Goal: Information Seeking & Learning: Find specific fact

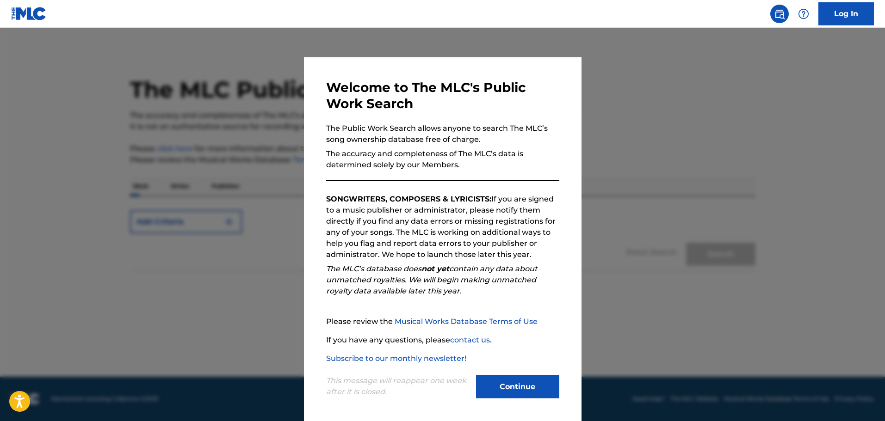
click at [501, 380] on button "Continue" at bounding box center [517, 387] width 83 height 23
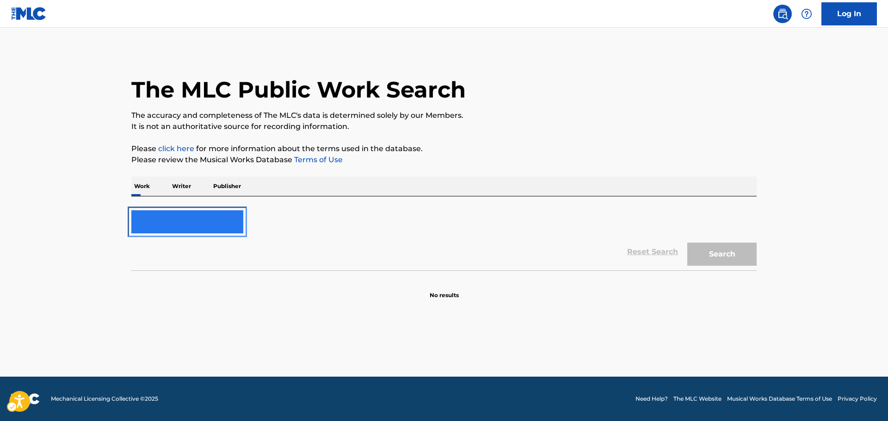
click at [220, 213] on button "Add Criteria" at bounding box center [187, 222] width 112 height 23
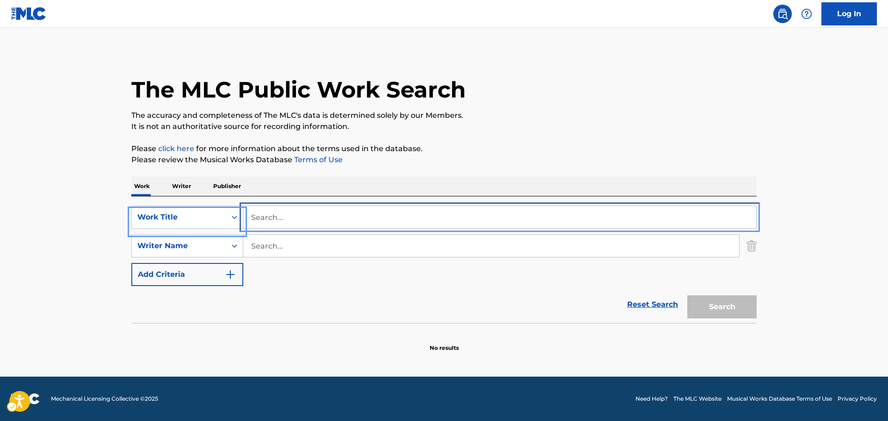
click at [300, 223] on input "Search..." at bounding box center [499, 217] width 513 height 22
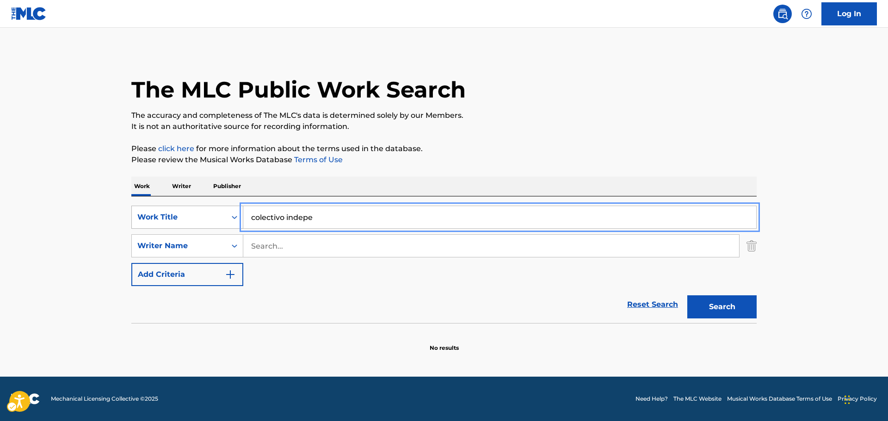
type input "colectivo indepe"
click at [223, 213] on div "Work Title" at bounding box center [179, 218] width 94 height 18
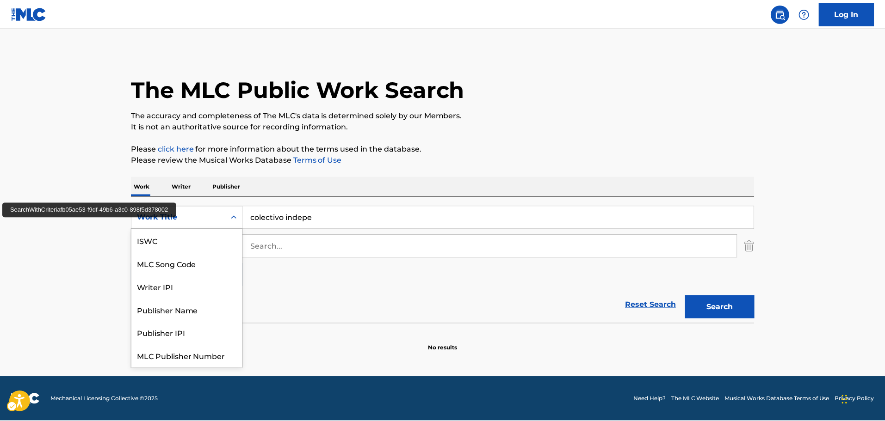
scroll to position [23, 0]
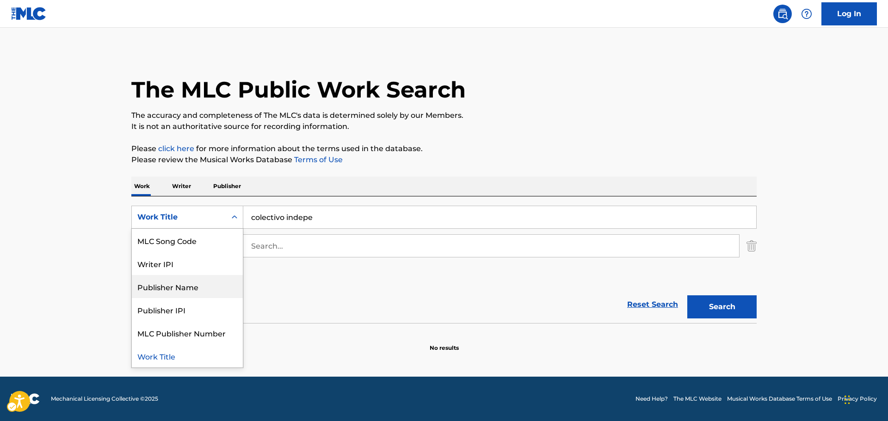
click at [190, 287] on div "Publisher Name" at bounding box center [187, 286] width 111 height 23
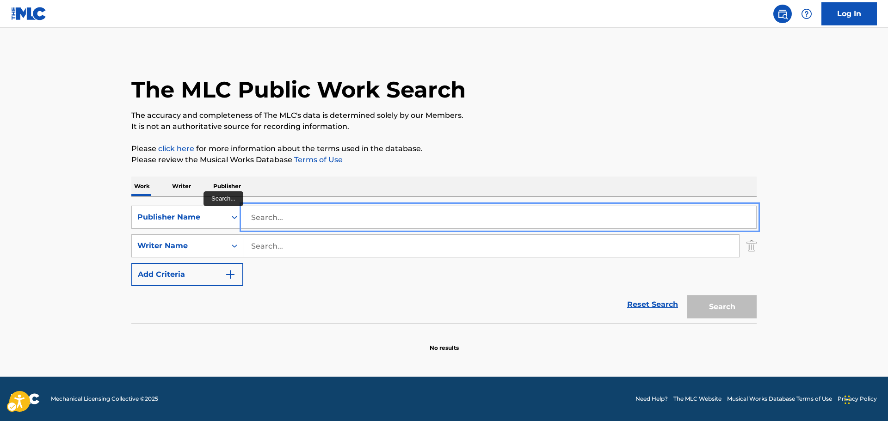
click at [277, 207] on input "Search..." at bounding box center [499, 217] width 513 height 22
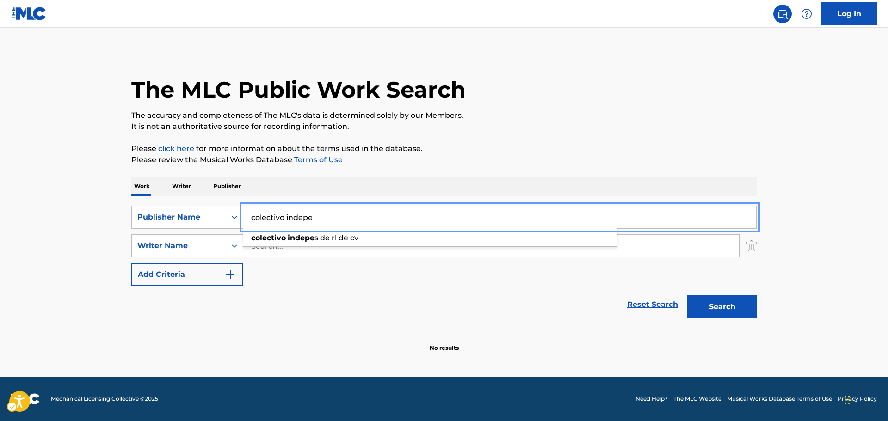
type input "colectivo indepe"
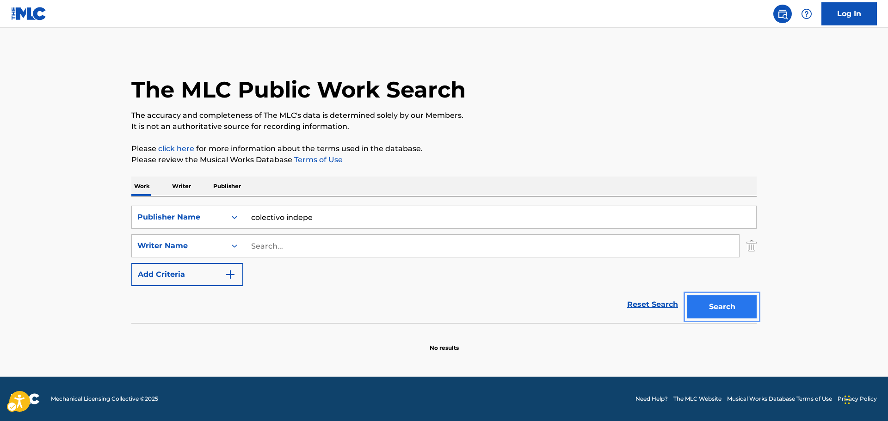
click at [738, 306] on button "Search" at bounding box center [722, 307] width 69 height 23
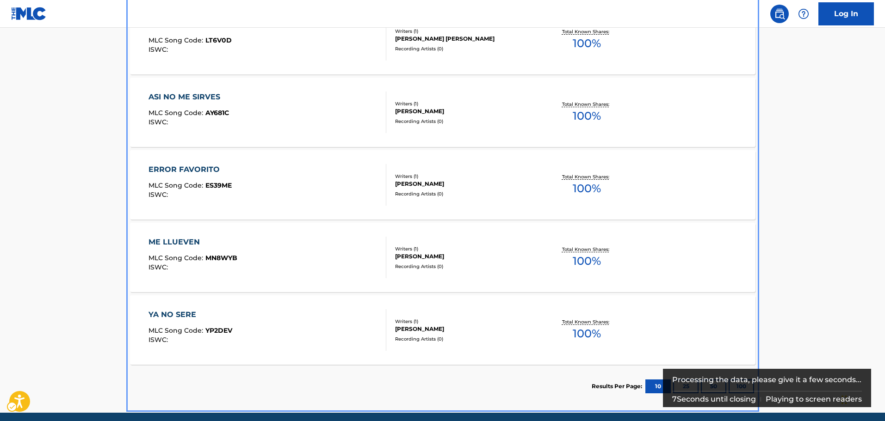
scroll to position [590, 0]
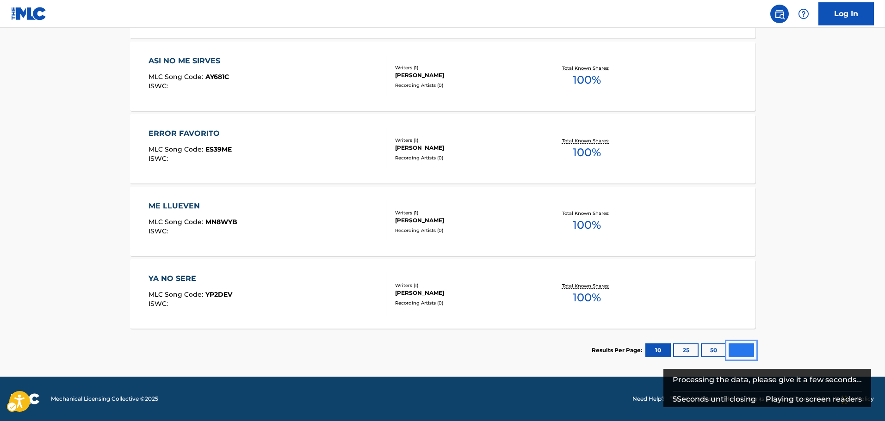
click at [744, 347] on button "100" at bounding box center [741, 351] width 25 height 14
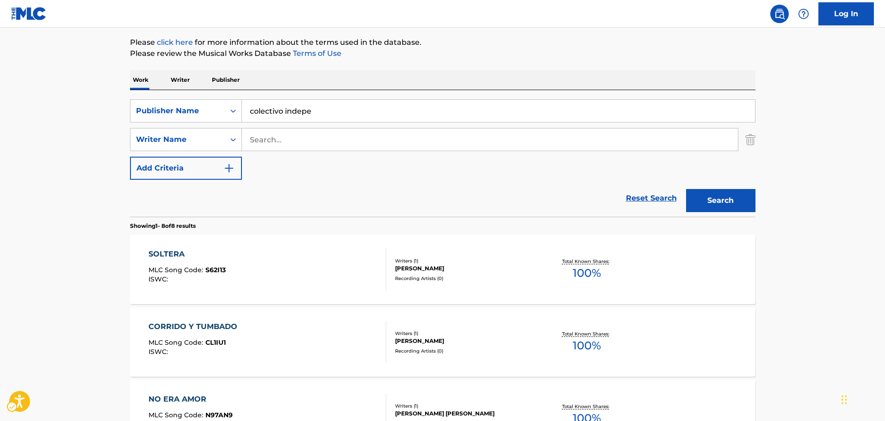
scroll to position [128, 0]
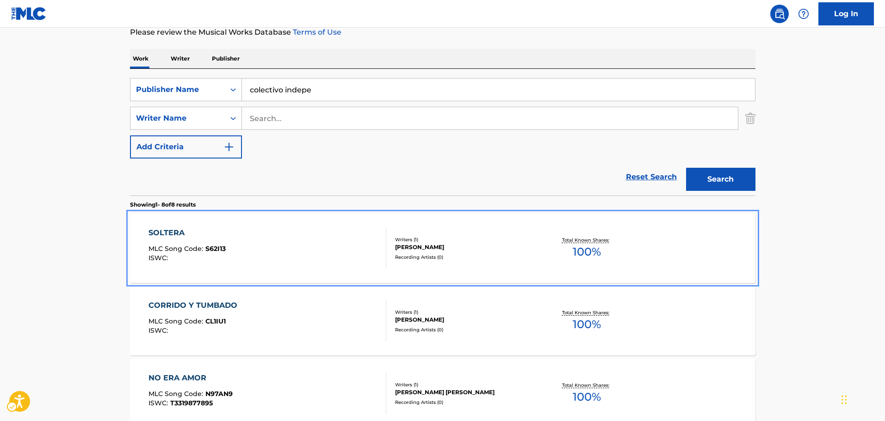
click at [300, 239] on div "SOLTERA MLC Song Code : S62I13 ISWC :" at bounding box center [268, 249] width 238 height 42
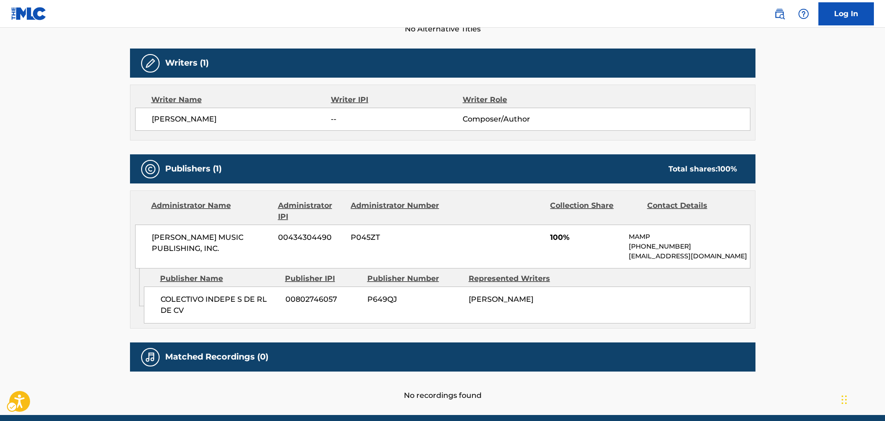
scroll to position [278, 0]
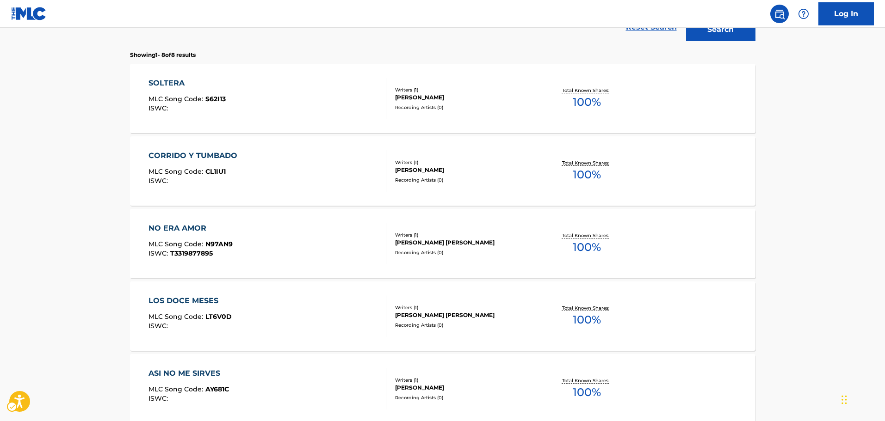
scroll to position [128, 0]
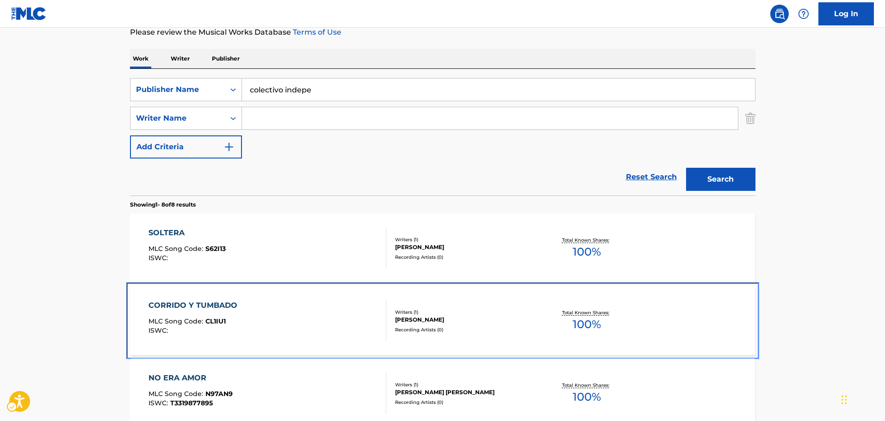
click at [235, 328] on div "ISWC :" at bounding box center [195, 331] width 93 height 7
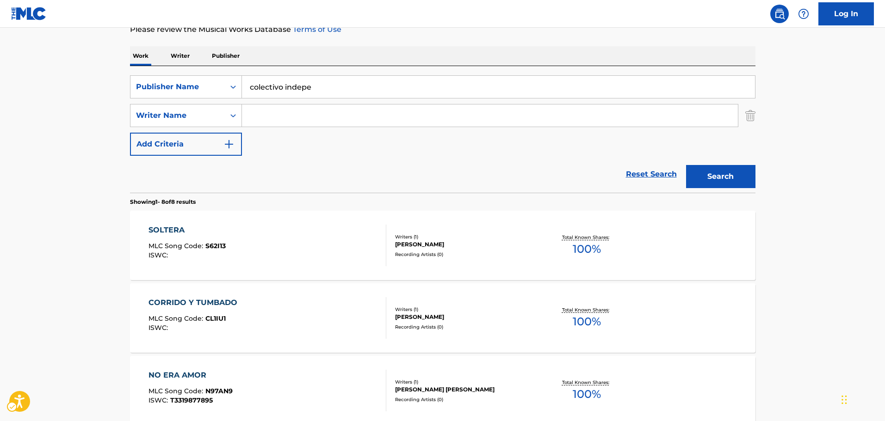
scroll to position [220, 0]
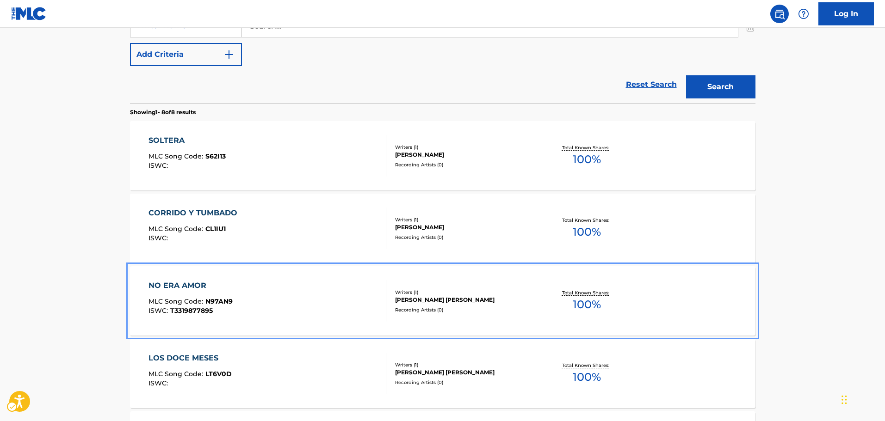
click at [327, 320] on div "NO ERA AMOR MLC Song Code : N97AN9 ISWC : T3319877895" at bounding box center [268, 301] width 238 height 42
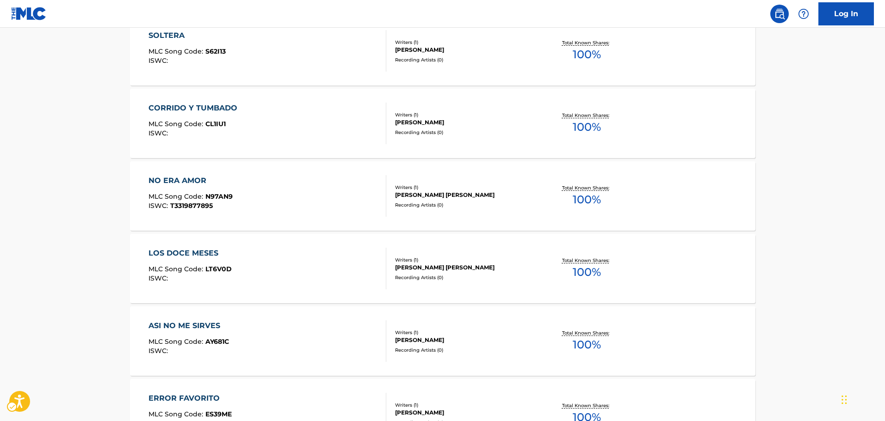
scroll to position [273, 0]
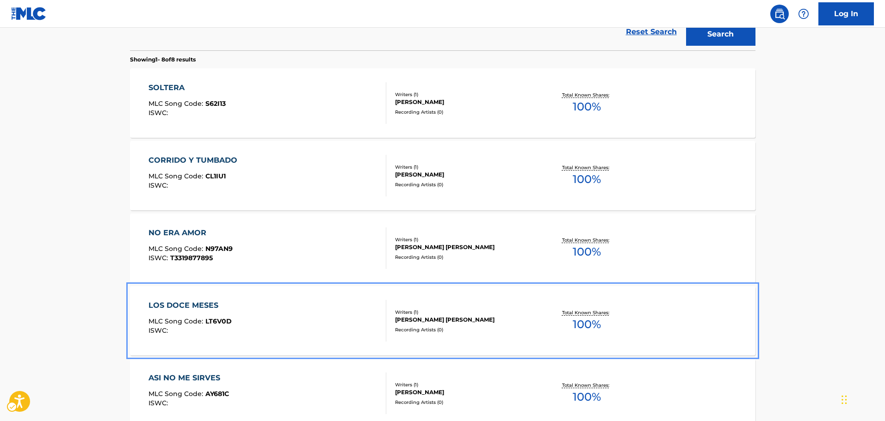
click at [296, 313] on div "LOS DOCE MESES MLC Song Code : LT6V0D ISWC :" at bounding box center [268, 321] width 238 height 42
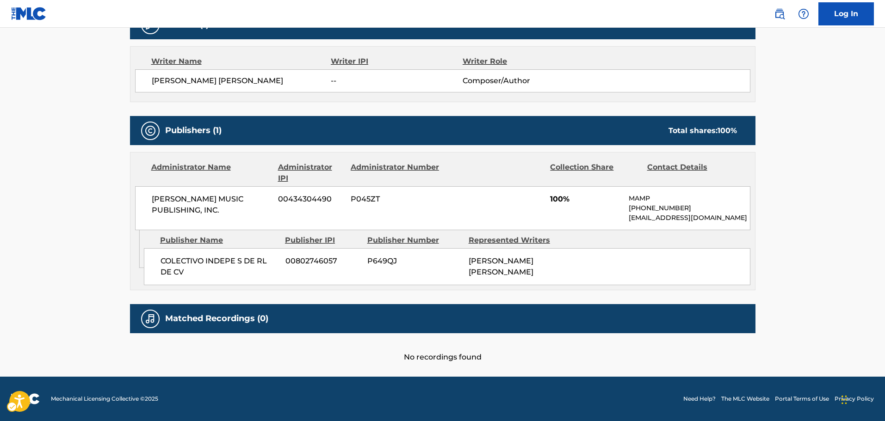
scroll to position [325, 0]
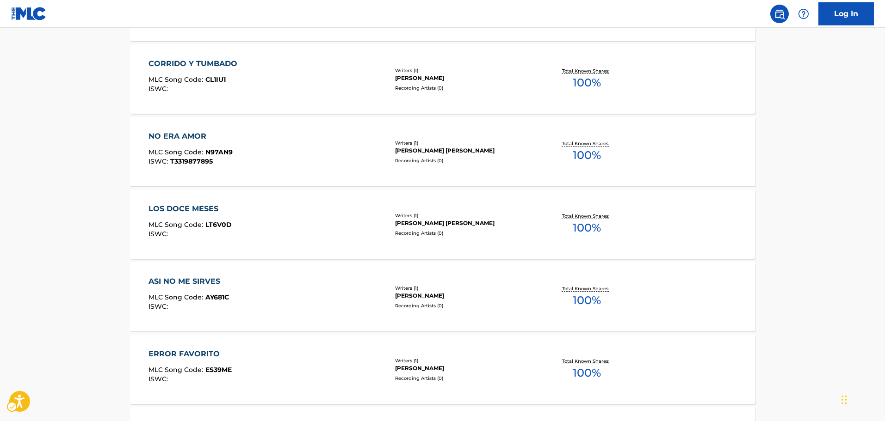
scroll to position [372, 0]
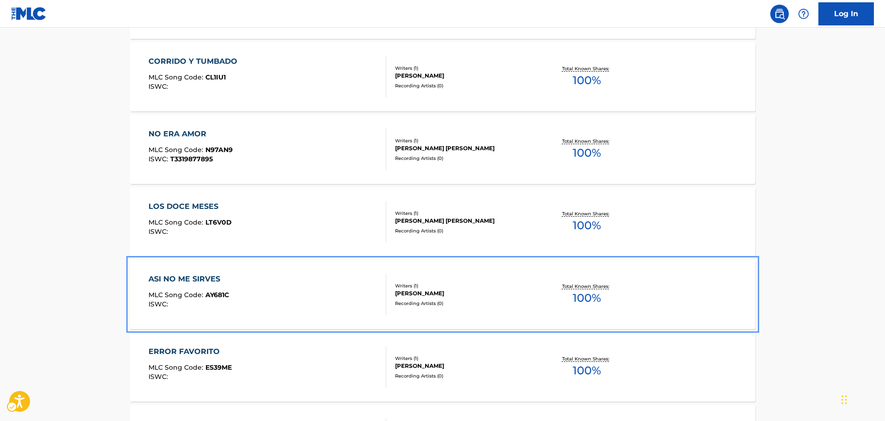
click at [310, 306] on div "ASI NO ME SIRVES MLC Song Code : AY681C ISWC :" at bounding box center [268, 295] width 238 height 42
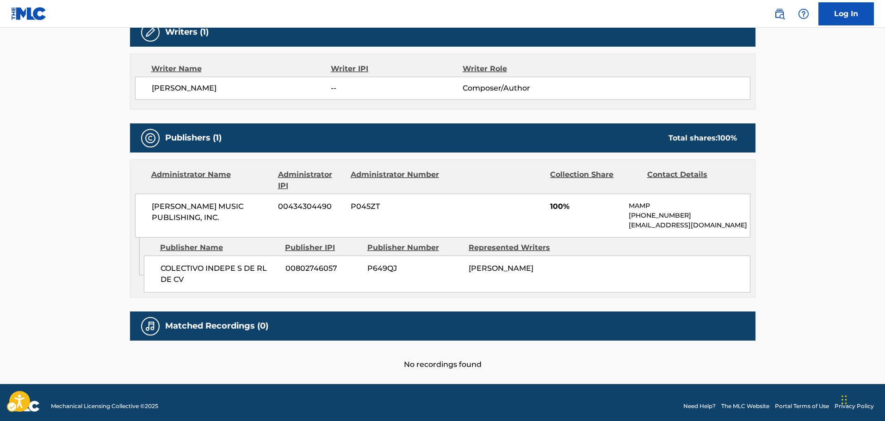
scroll to position [324, 0]
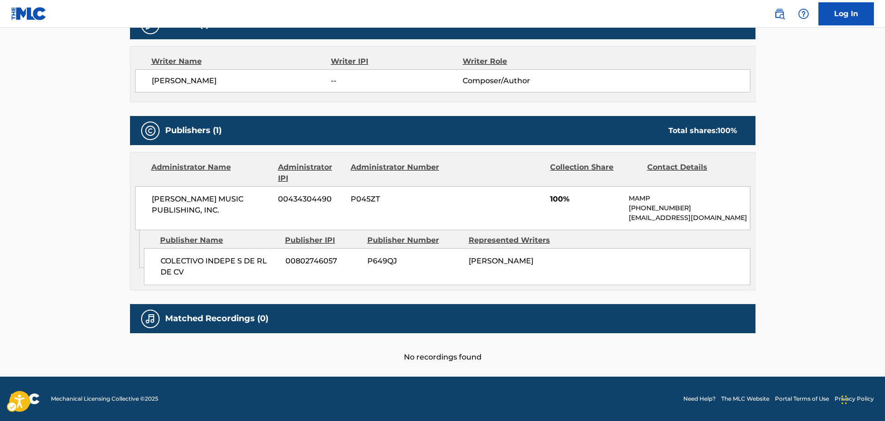
scroll to position [425, 0]
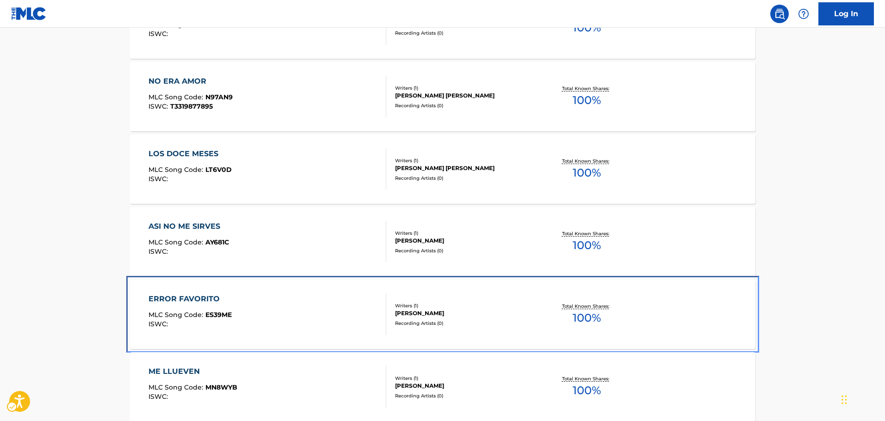
click at [313, 307] on div "ERROR FAVORITO MLC Song Code : ES39ME ISWC :" at bounding box center [268, 315] width 238 height 42
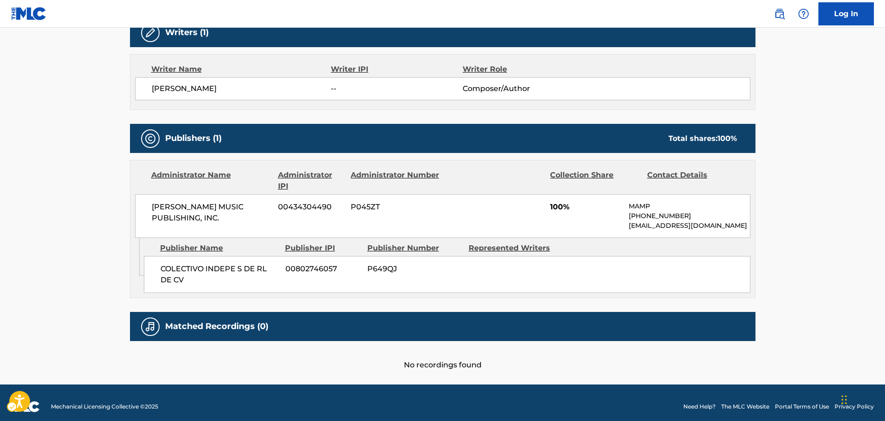
scroll to position [324, 0]
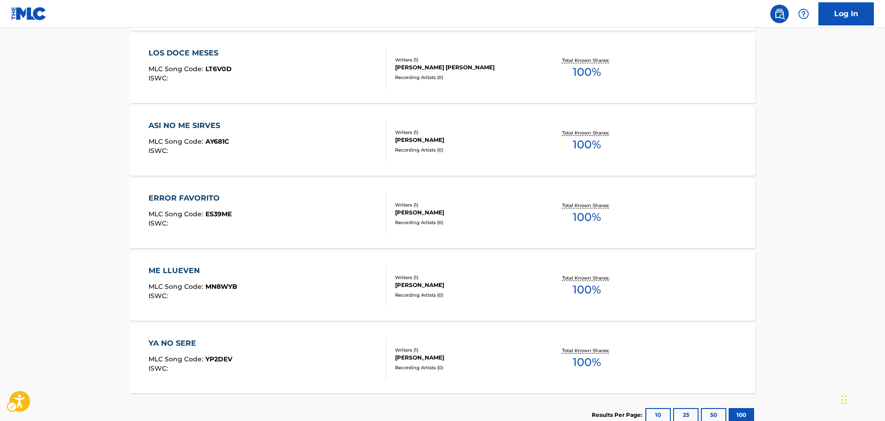
scroll to position [570, 0]
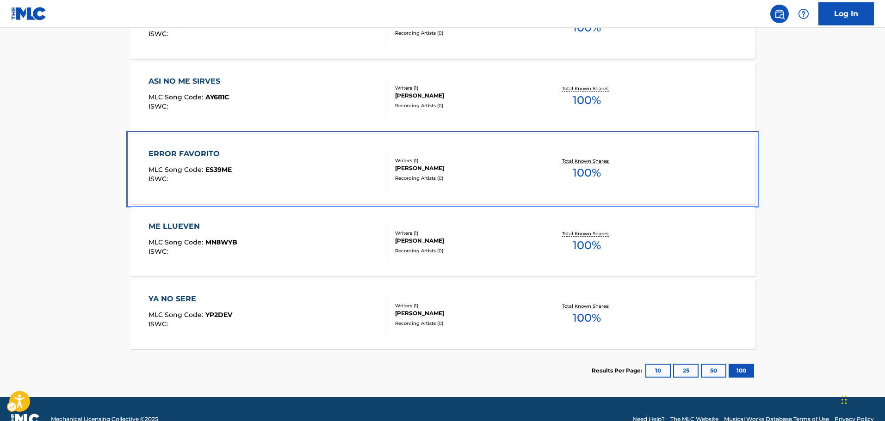
click at [310, 167] on div "ERROR FAVORITO MLC Song Code : ES39ME ISWC :" at bounding box center [268, 170] width 238 height 42
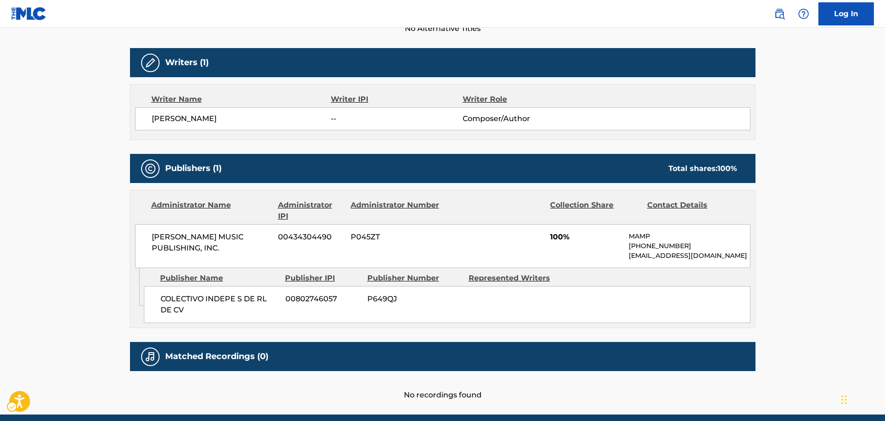
scroll to position [590, 0]
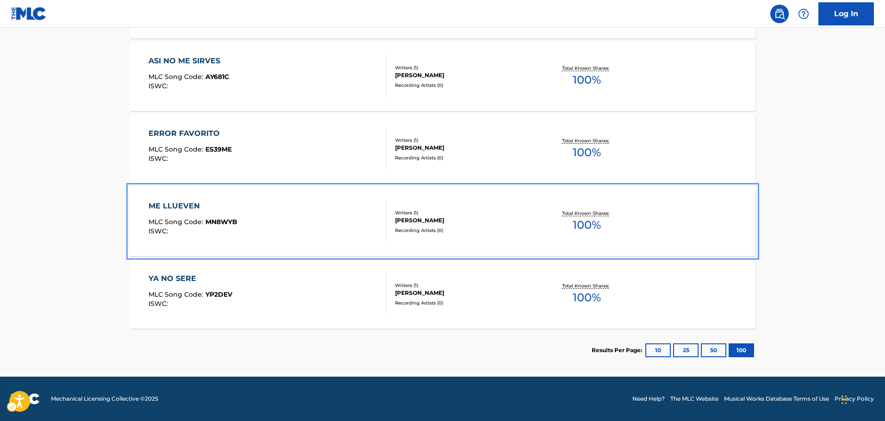
click at [337, 231] on div "ME LLUEVEN MLC Song Code : MN8WYB ISWC :" at bounding box center [268, 222] width 238 height 42
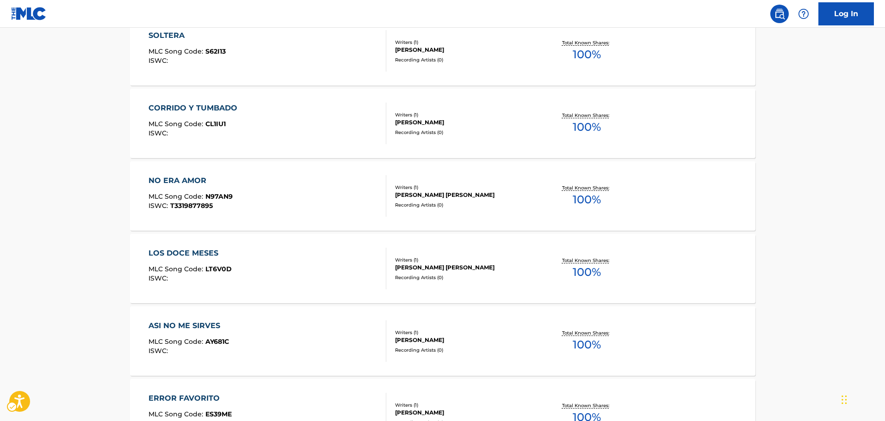
scroll to position [590, 0]
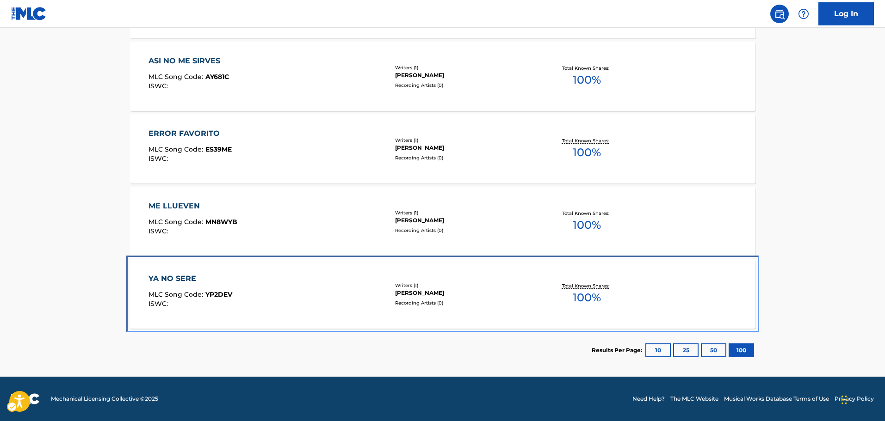
click at [323, 304] on div "YA NO SERE MLC Song Code : YP2DEV ISWC :" at bounding box center [268, 294] width 238 height 42
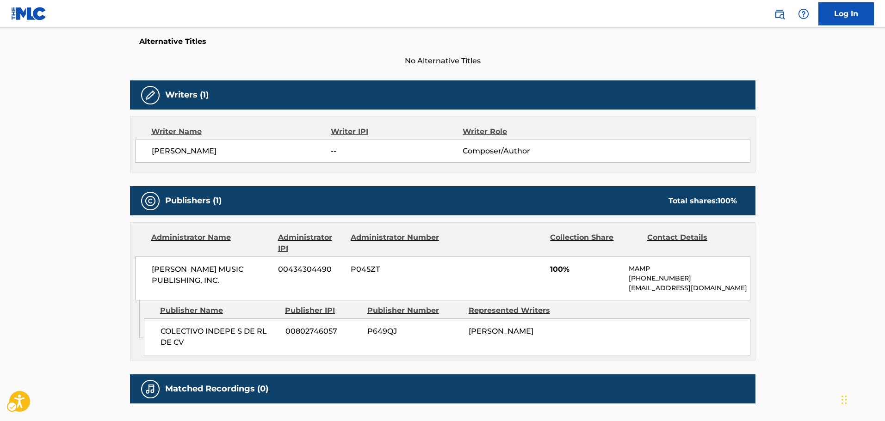
scroll to position [324, 0]
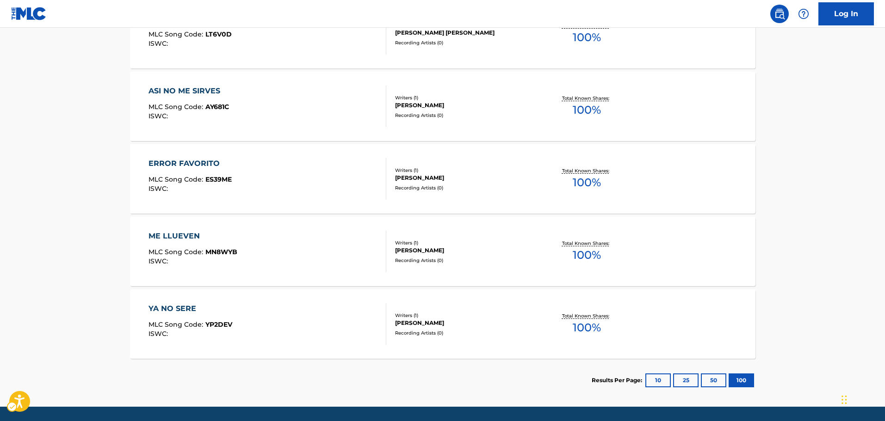
scroll to position [544, 0]
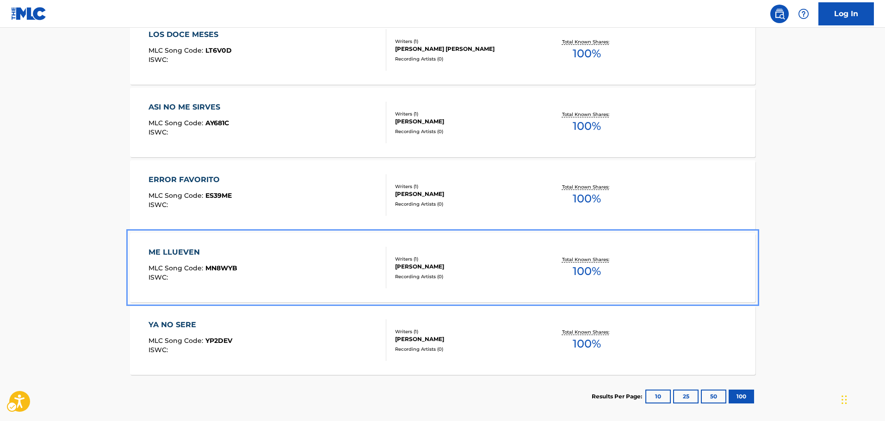
click at [325, 273] on div "ME LLUEVEN MLC Song Code : MN8WYB ISWC :" at bounding box center [268, 268] width 238 height 42
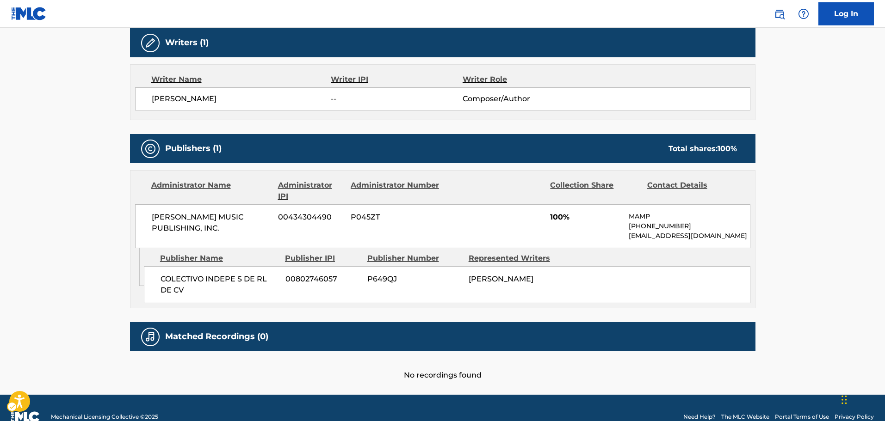
scroll to position [324, 0]
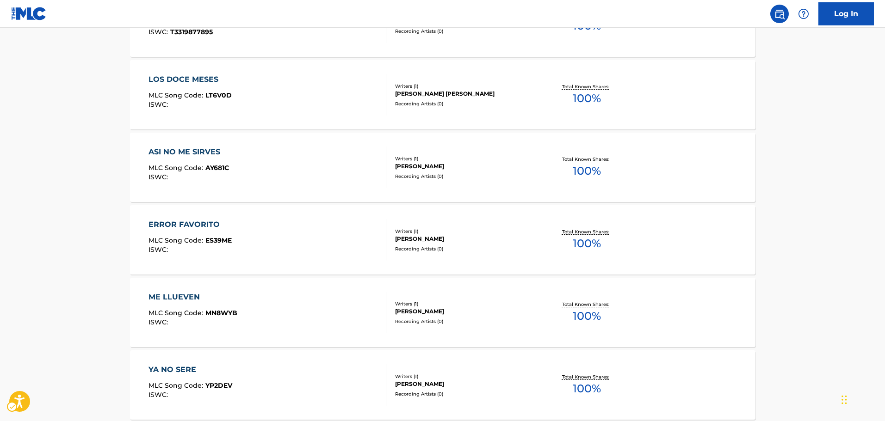
scroll to position [544, 0]
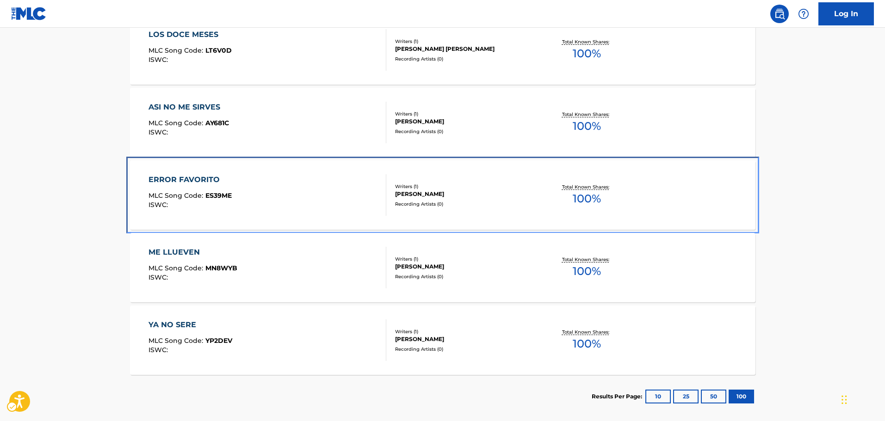
click at [330, 208] on div "ERROR FAVORITO MLC Song Code : ES39ME ISWC :" at bounding box center [268, 195] width 238 height 42
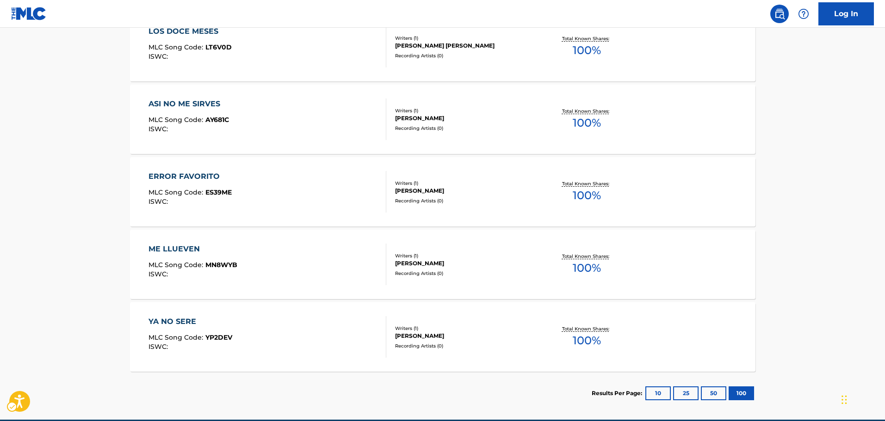
scroll to position [498, 0]
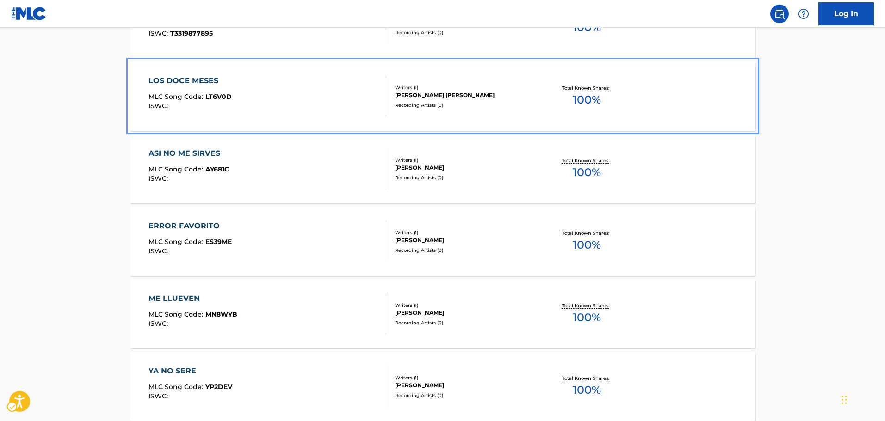
click at [313, 109] on div "LOS DOCE MESES MLC Song Code : LT6V0D ISWC :" at bounding box center [268, 96] width 238 height 42
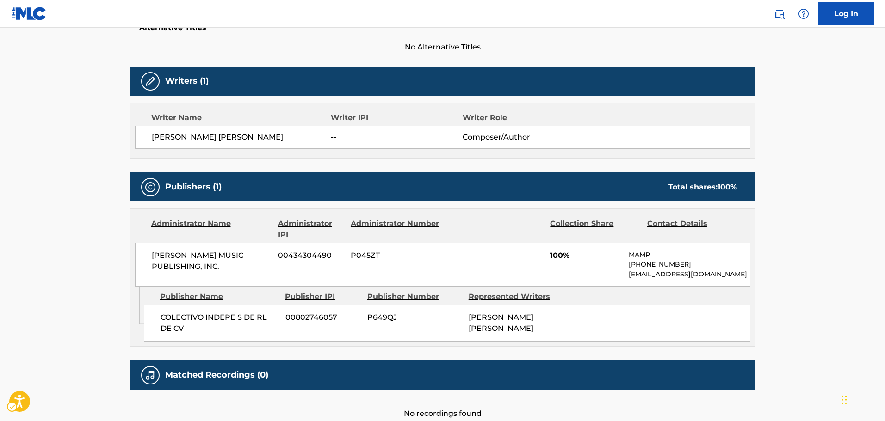
scroll to position [325, 0]
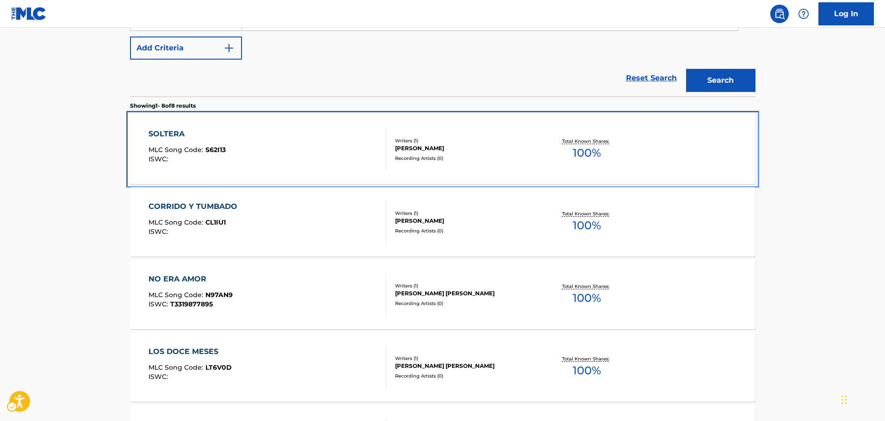
click at [324, 166] on div "SOLTERA MLC Song Code : S62I13 ISWC :" at bounding box center [268, 150] width 238 height 42
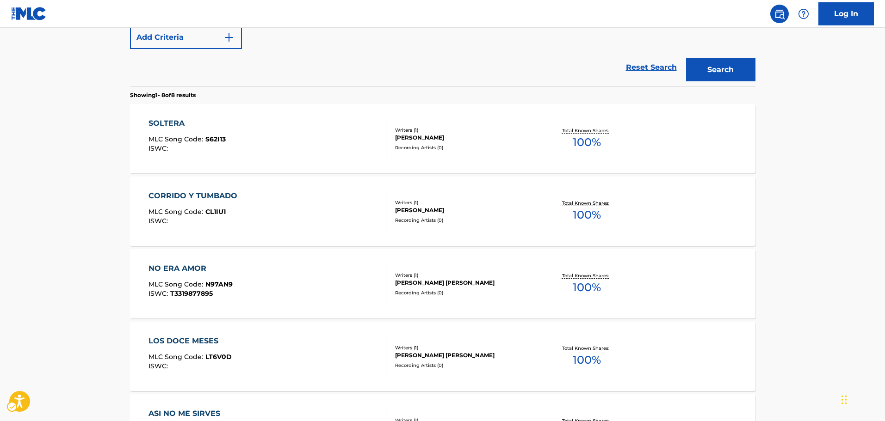
scroll to position [279, 0]
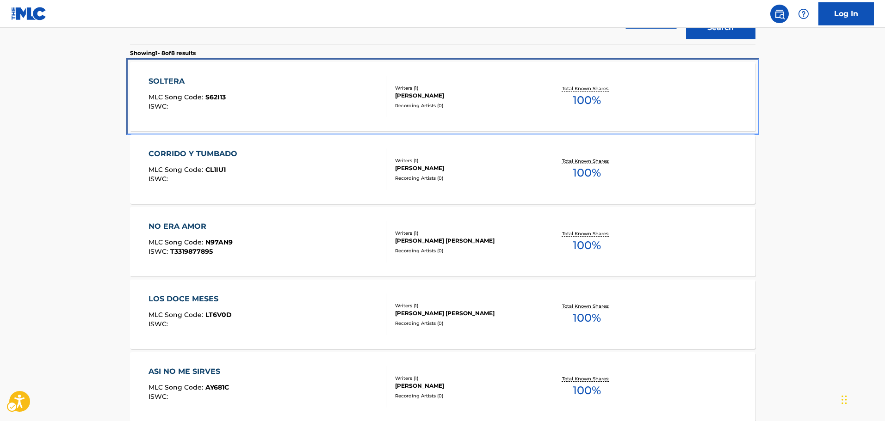
click at [287, 115] on div "SOLTERA MLC Song Code : S62I13 ISWC :" at bounding box center [268, 97] width 238 height 42
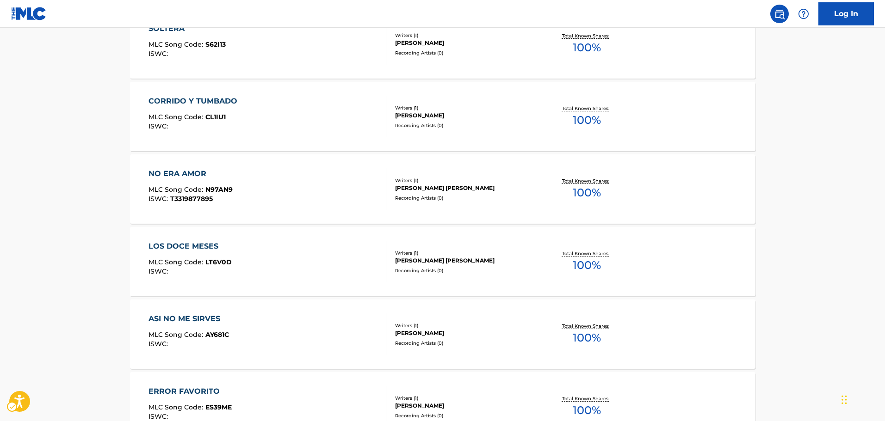
scroll to position [240, 0]
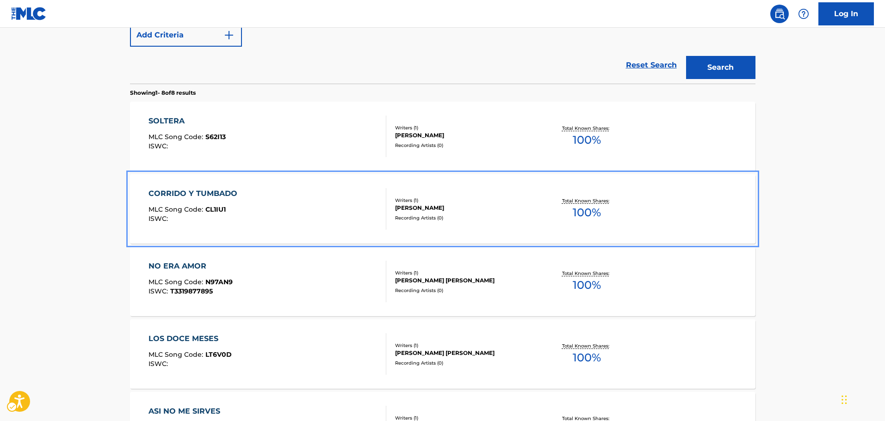
click at [301, 213] on div "CORRIDO Y TUMBADO MLC Song Code : CL1IU1 ISWC :" at bounding box center [268, 209] width 238 height 42
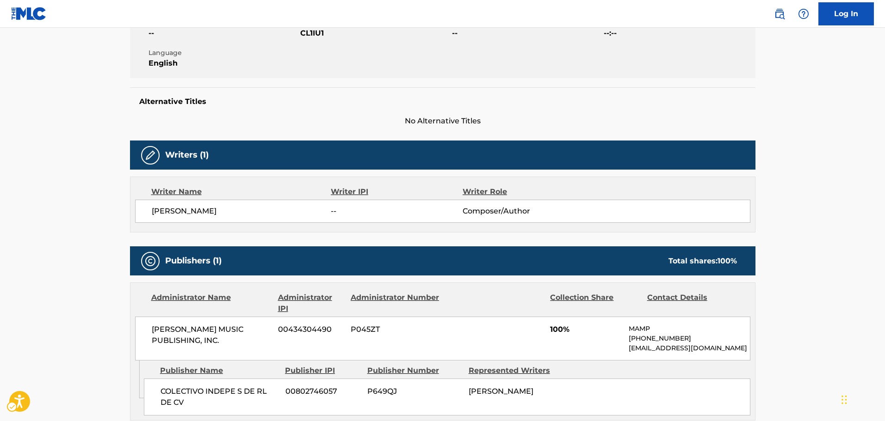
scroll to position [324, 0]
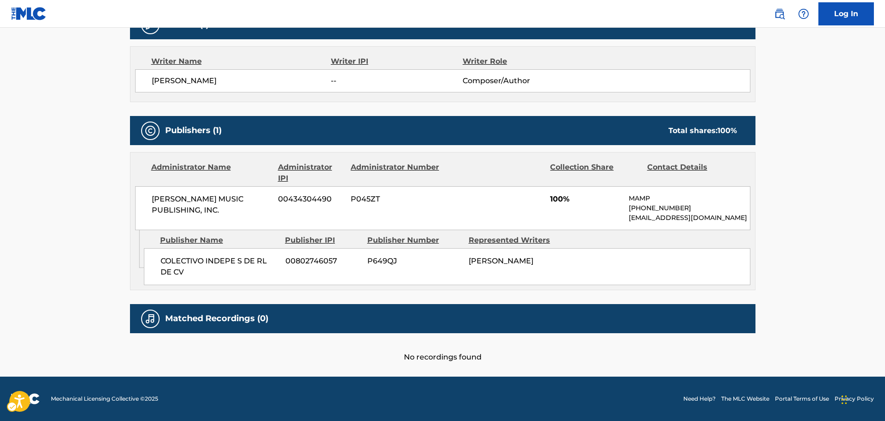
scroll to position [292, 0]
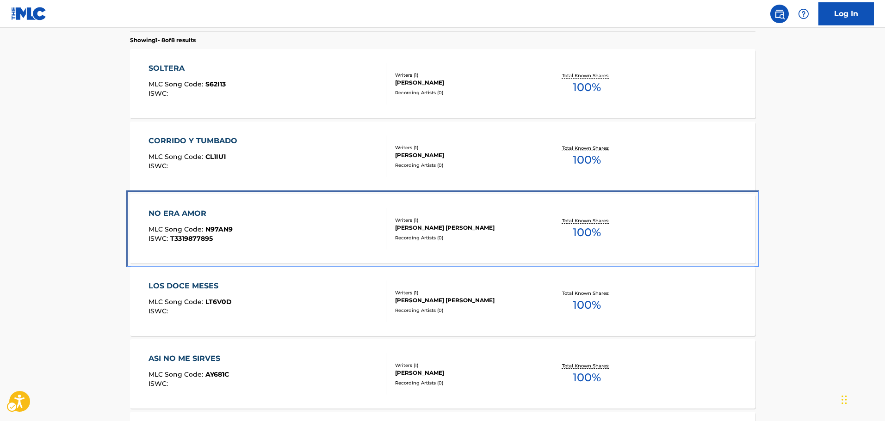
click at [310, 241] on div "NO ERA AMOR MLC Song Code : N97AN9 ISWC : T3319877895" at bounding box center [268, 229] width 238 height 42
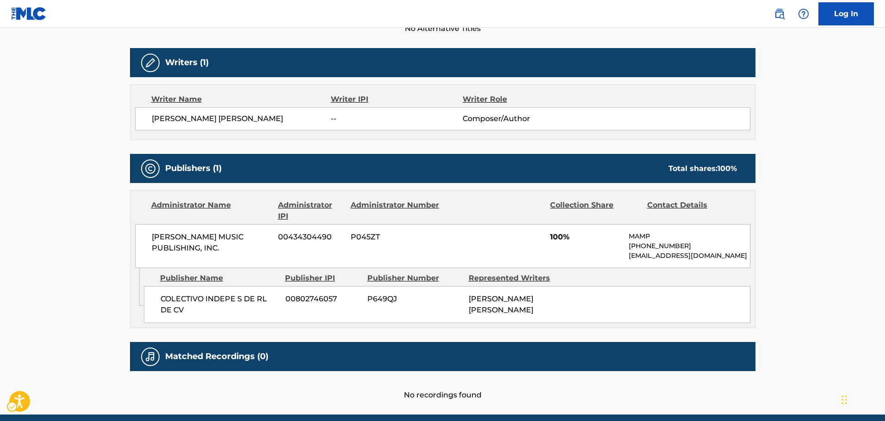
scroll to position [324, 0]
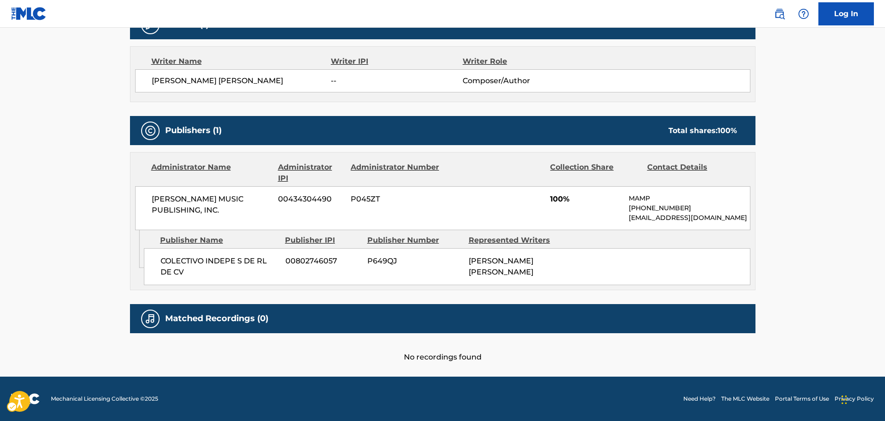
scroll to position [345, 0]
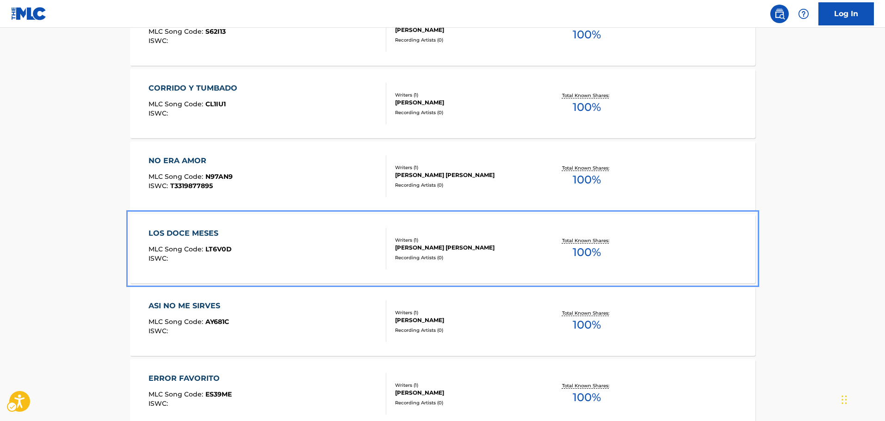
click at [314, 260] on div "LOS DOCE MESES MLC Song Code : LT6V0D ISWC :" at bounding box center [268, 249] width 238 height 42
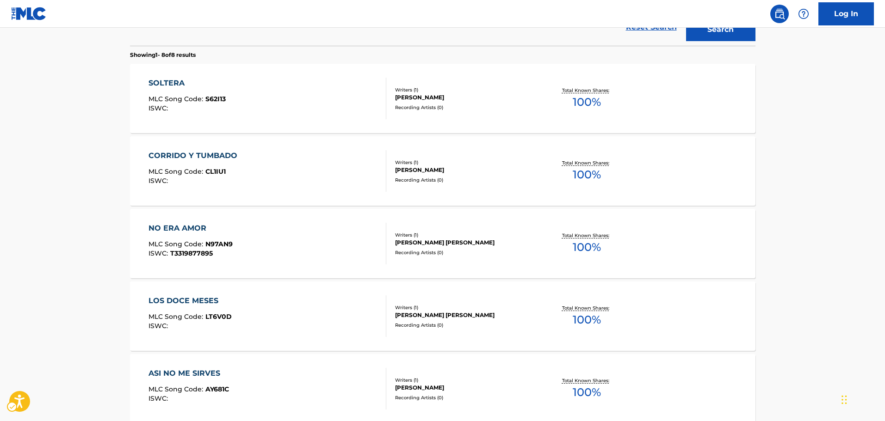
scroll to position [398, 0]
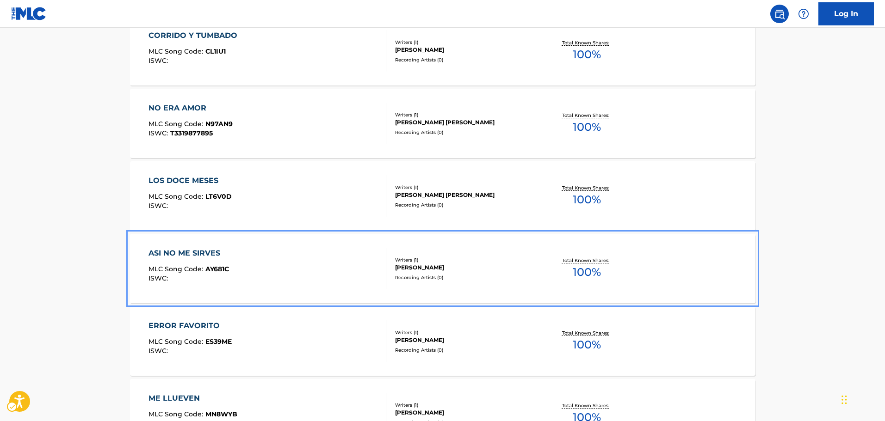
click at [291, 273] on div "ASI NO ME SIRVES MLC Song Code : AY681C ISWC :" at bounding box center [268, 269] width 238 height 42
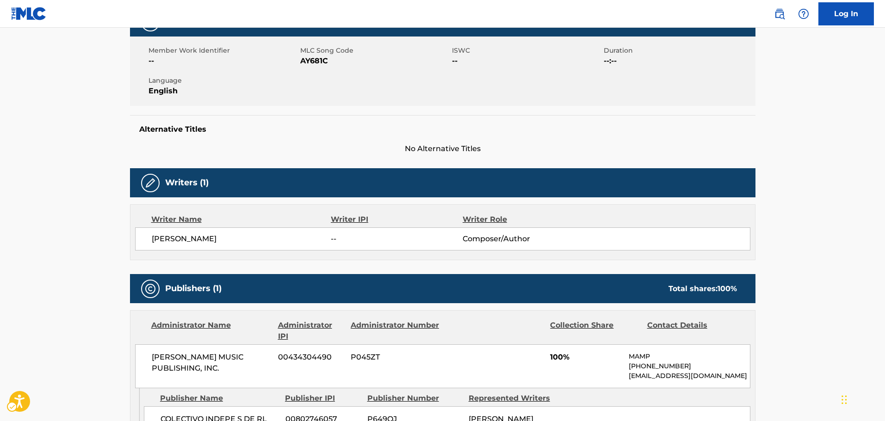
scroll to position [185, 0]
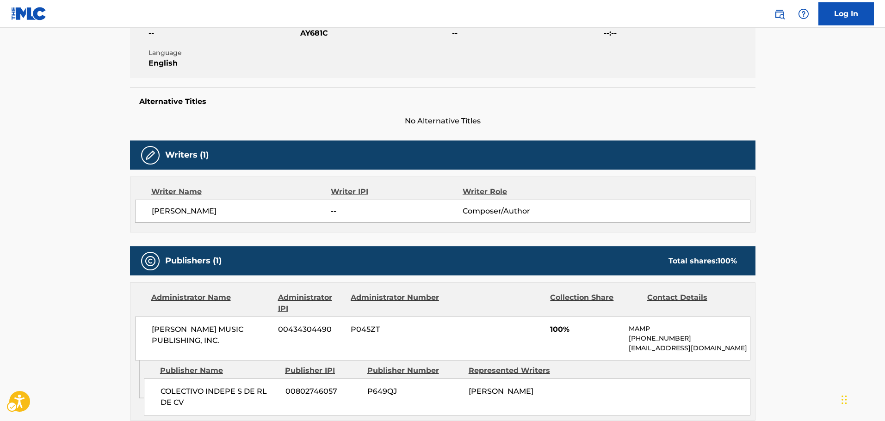
scroll to position [451, 0]
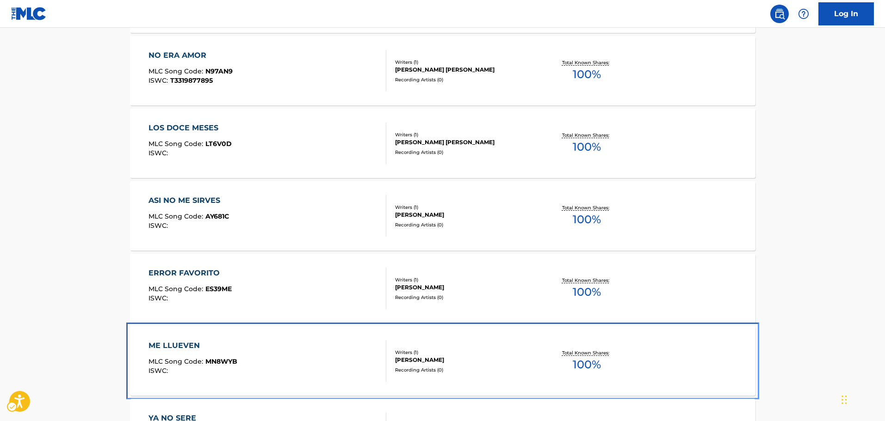
click at [295, 365] on div "ME LLUEVEN MLC Song Code : MN8WYB ISWC :" at bounding box center [268, 362] width 238 height 42
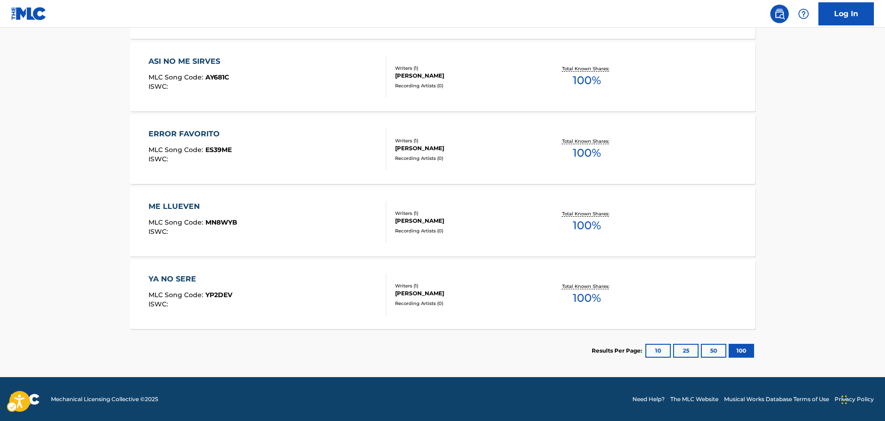
scroll to position [590, 0]
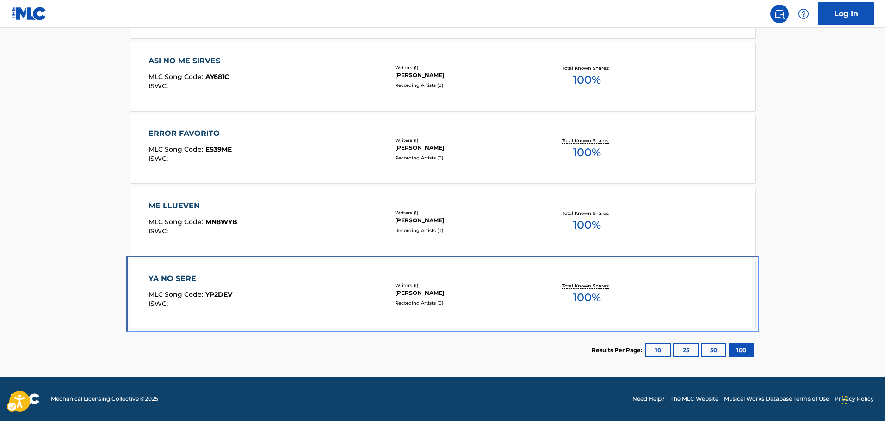
click at [317, 279] on div "YA NO SERE MLC Song Code : YP2DEV ISWC :" at bounding box center [268, 294] width 238 height 42
